Goal: Entertainment & Leisure: Consume media (video, audio)

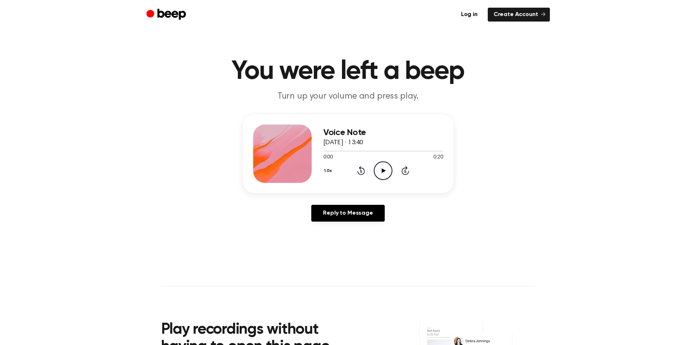
click at [387, 167] on icon "Play Audio" at bounding box center [383, 170] width 19 height 19
click at [384, 168] on icon "Pause Audio" at bounding box center [383, 170] width 19 height 19
click at [380, 171] on icon "Play Audio" at bounding box center [383, 170] width 19 height 19
click at [377, 162] on icon "Play Audio" at bounding box center [383, 170] width 19 height 19
click at [373, 170] on div "1.0x Rewind 5 seconds Pause Audio Skip 5 seconds" at bounding box center [383, 170] width 120 height 19
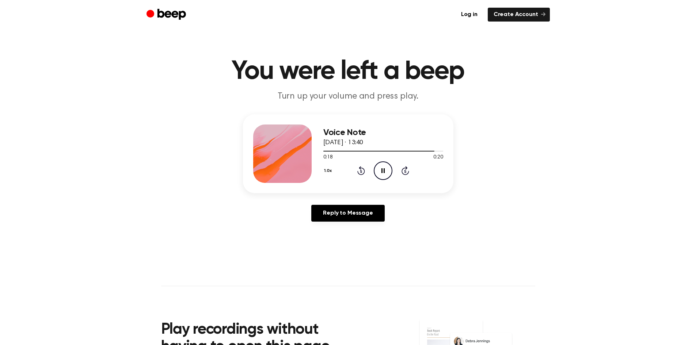
click at [385, 174] on icon "Pause Audio" at bounding box center [383, 170] width 19 height 19
click at [388, 166] on icon "Play Audio" at bounding box center [383, 170] width 19 height 19
